Goal: Transaction & Acquisition: Download file/media

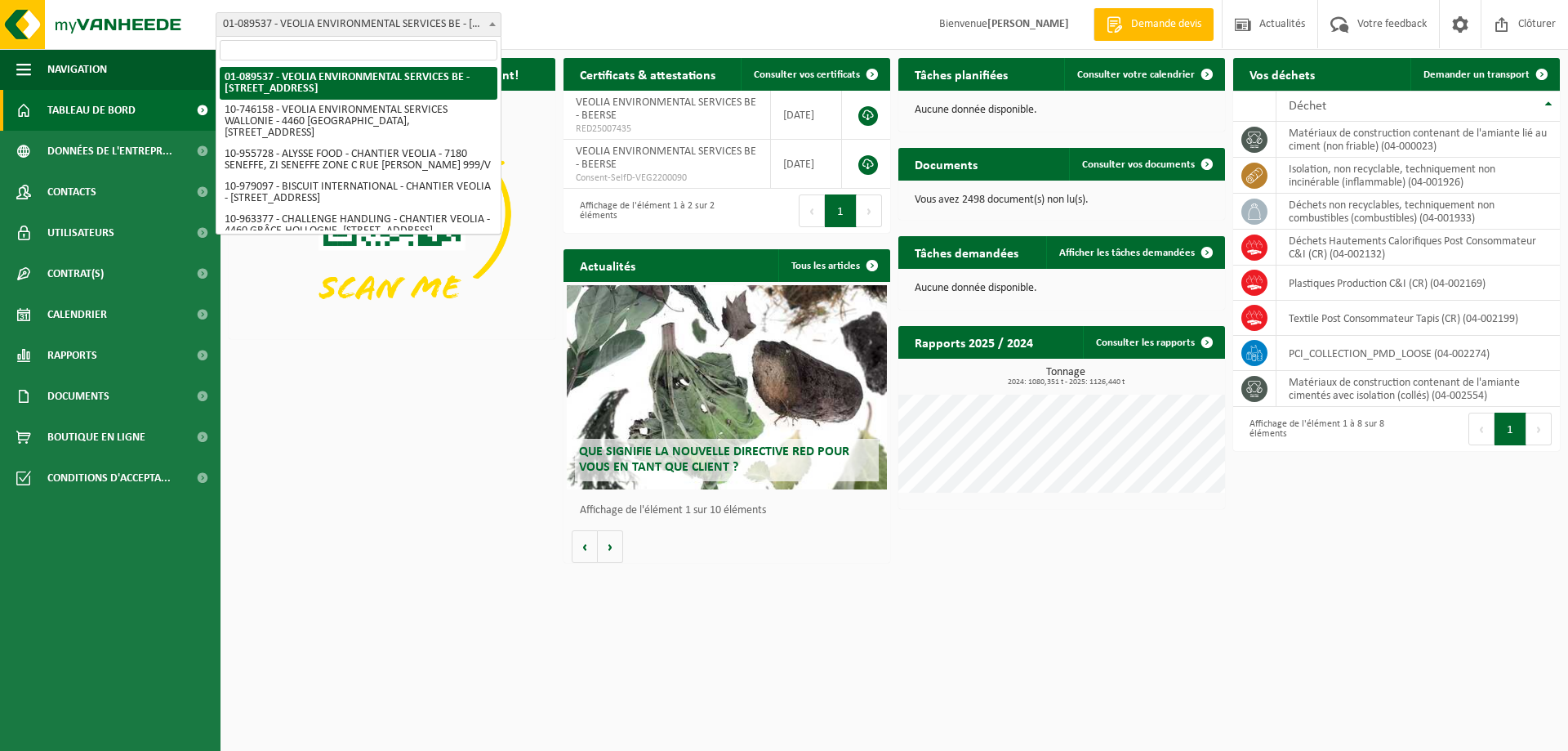
click at [460, 17] on span "01-089537 - VEOLIA ENVIRONMENTAL SERVICES BE - [STREET_ADDRESS]" at bounding box center [358, 24] width 284 height 23
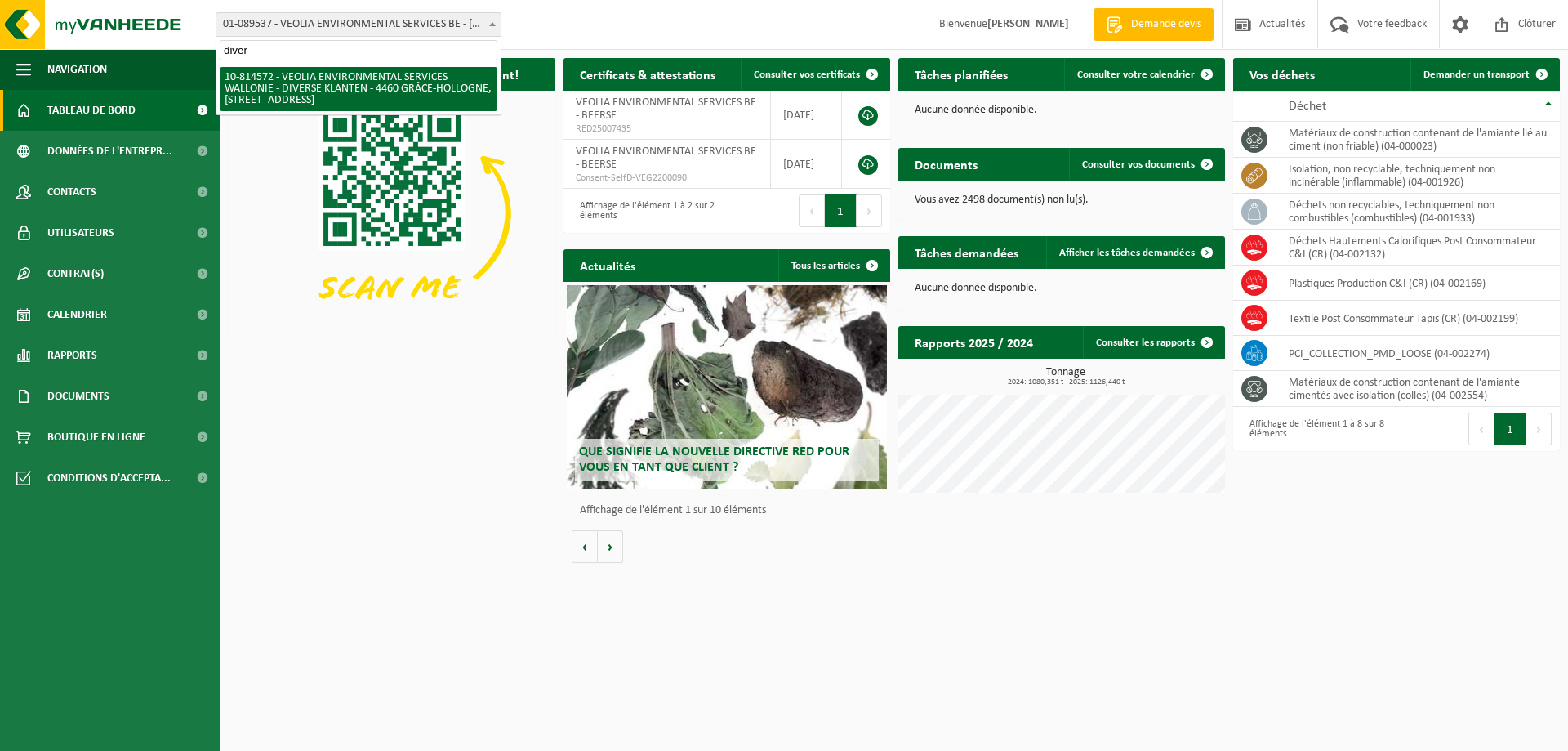
type input "diver"
select select "37628"
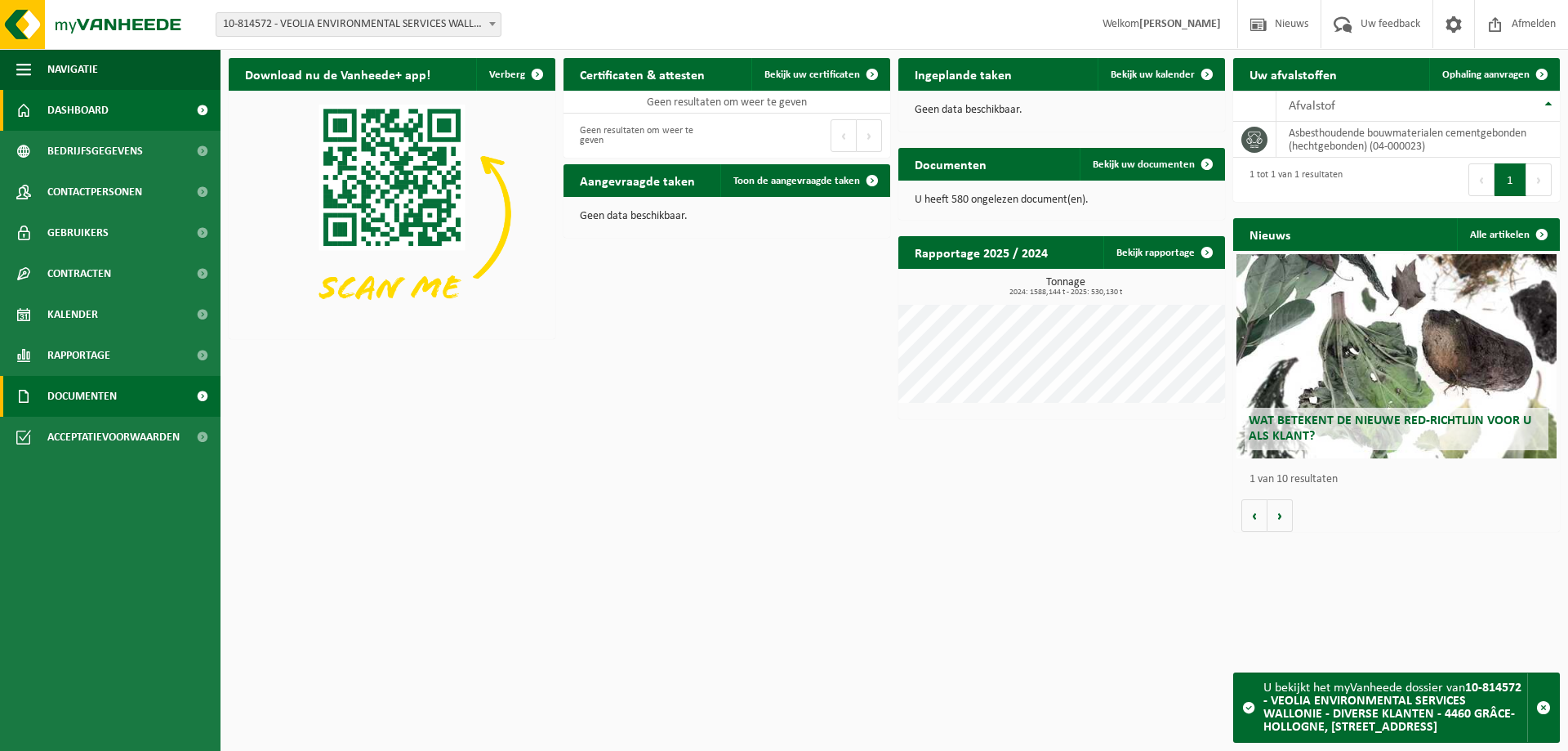
click at [70, 404] on span "Documenten" at bounding box center [82, 397] width 69 height 41
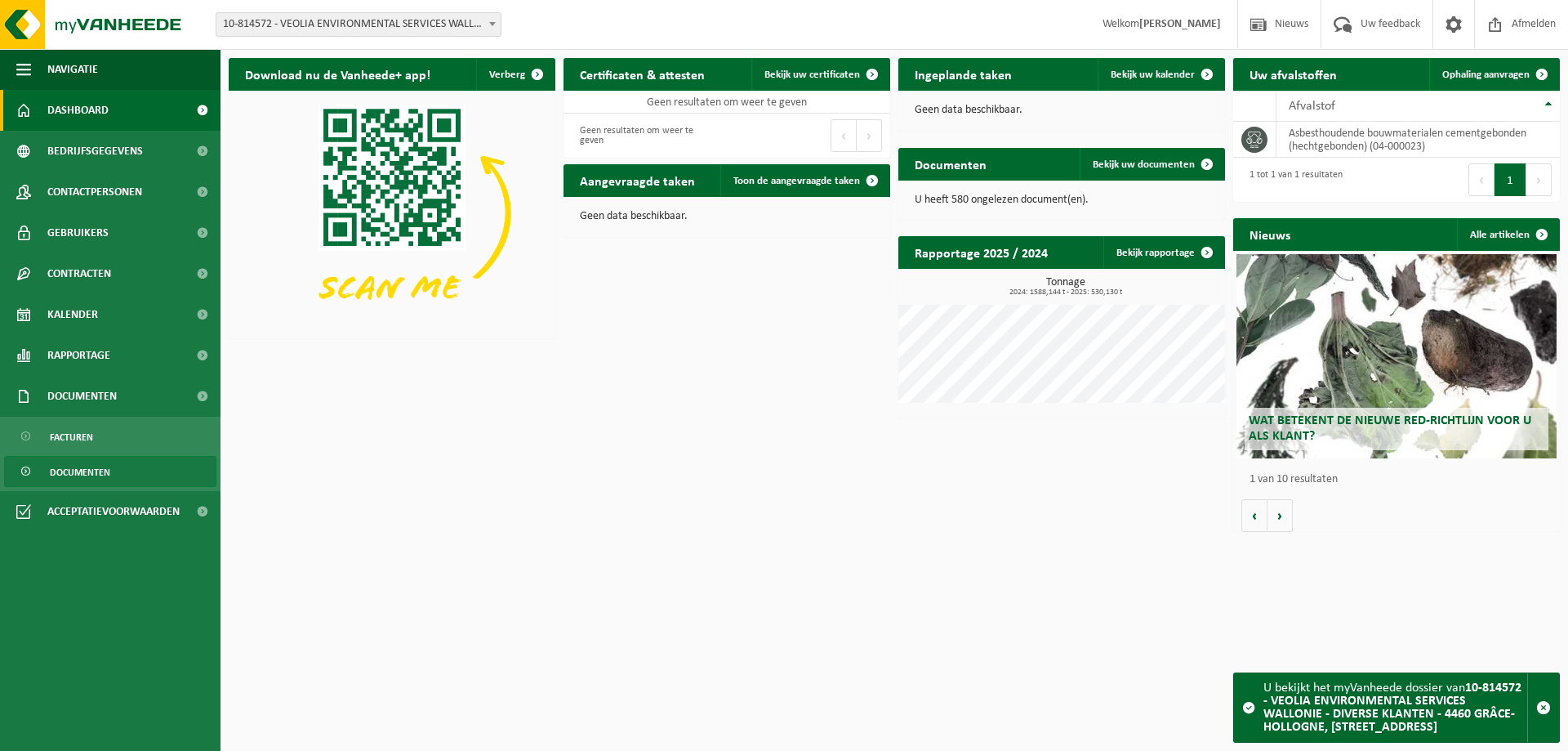
click at [59, 470] on span "Documenten" at bounding box center [80, 472] width 60 height 31
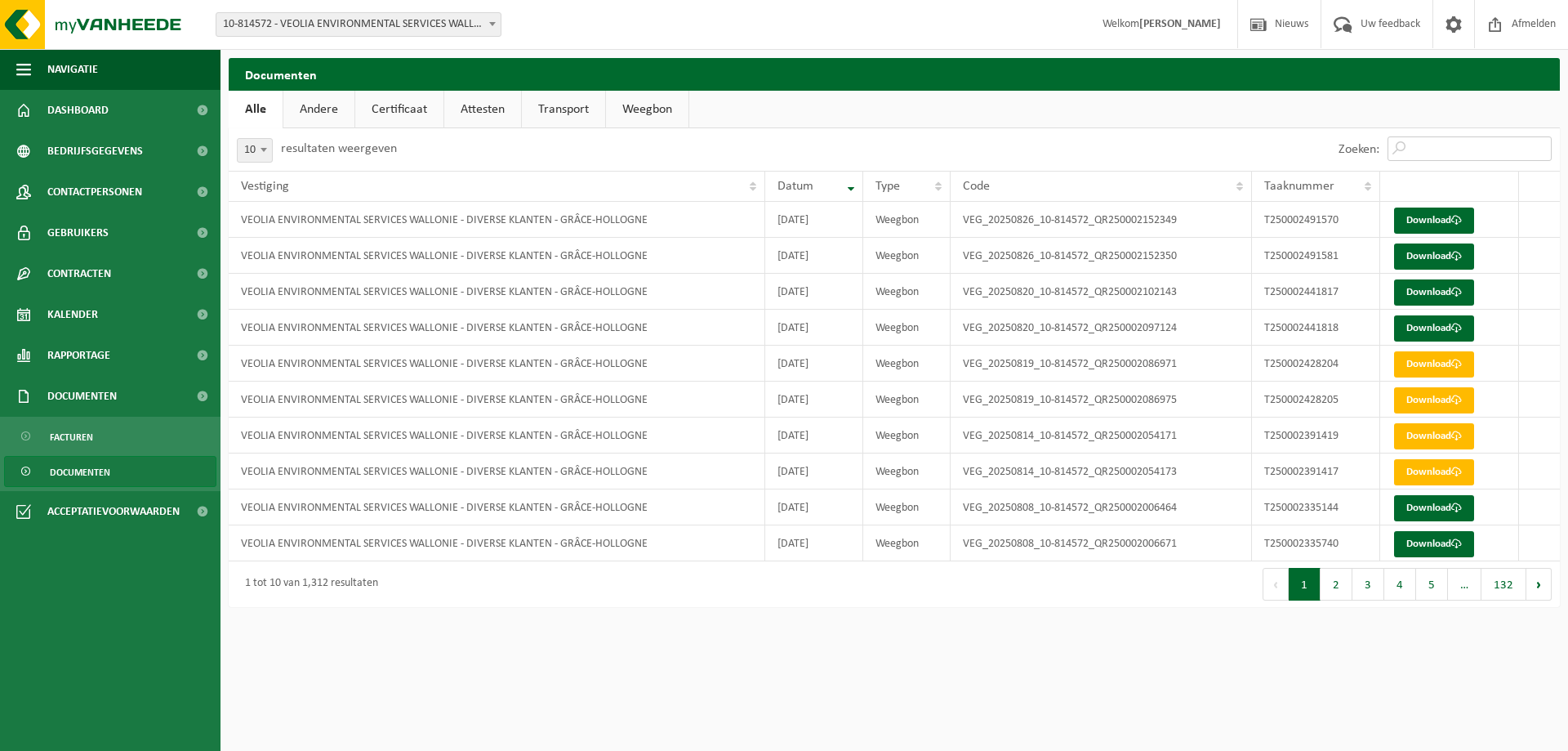
click at [1500, 148] on input "Zoeken:" at bounding box center [1470, 149] width 164 height 24
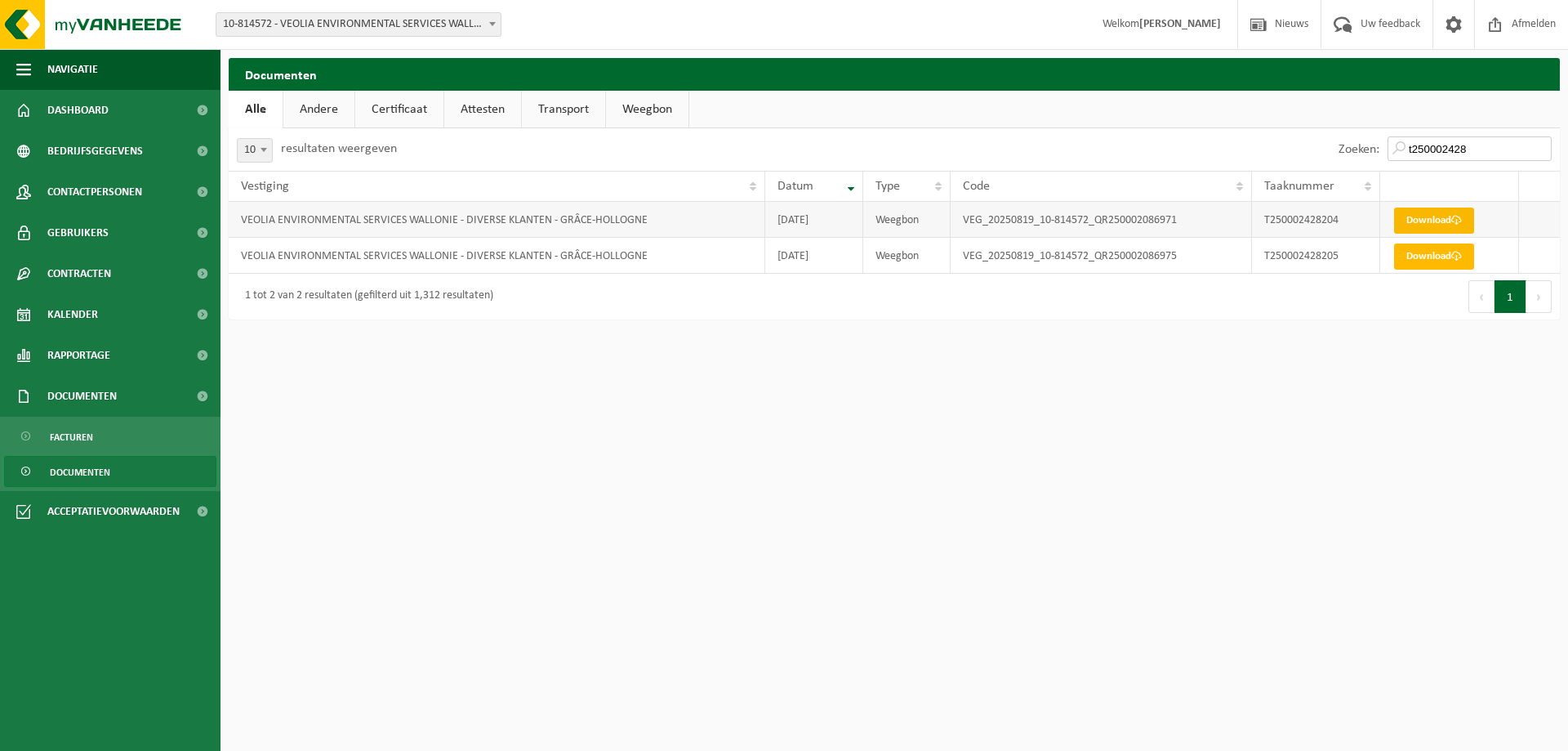
type input "t250002428"
click at [1467, 223] on link "Download" at bounding box center [1434, 220] width 80 height 26
